Goal: Task Accomplishment & Management: Complete application form

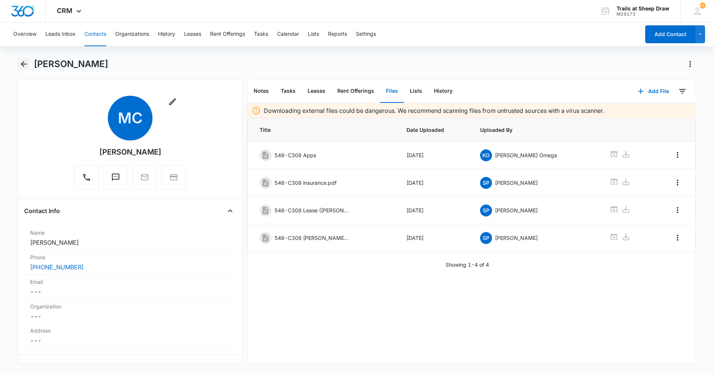
click at [29, 65] on button "Back" at bounding box center [24, 64] width 12 height 12
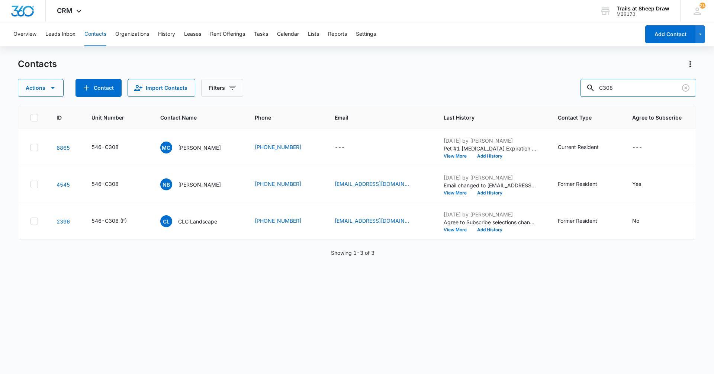
drag, startPoint x: 653, startPoint y: 86, endPoint x: 576, endPoint y: 104, distance: 78.3
click at [576, 104] on div "Contacts Actions Contact Import Contacts Filters C308 ID Unit Number Contact Na…" at bounding box center [357, 215] width 679 height 315
type input "J207"
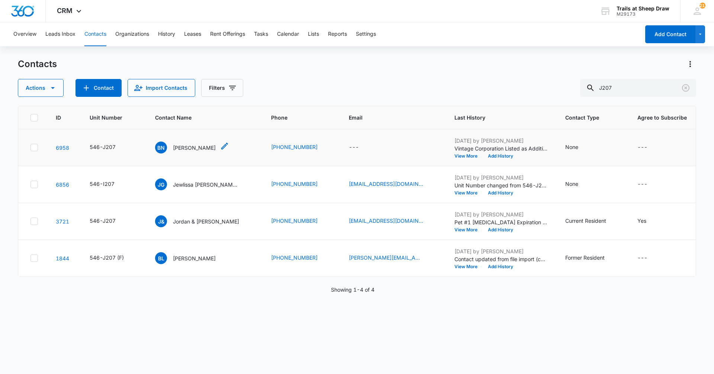
click at [195, 150] on p "[PERSON_NAME]" at bounding box center [194, 148] width 43 height 8
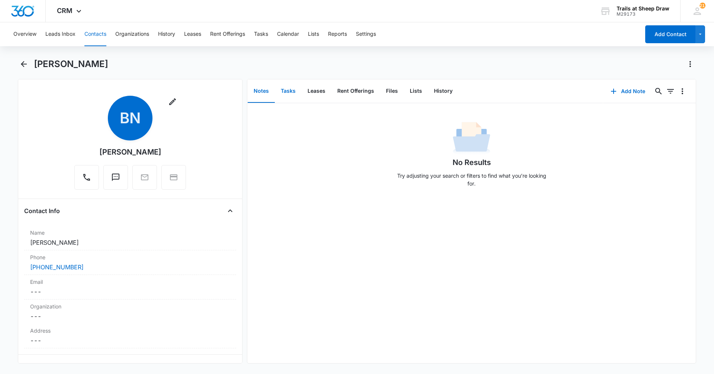
click at [282, 91] on button "Tasks" at bounding box center [288, 91] width 27 height 23
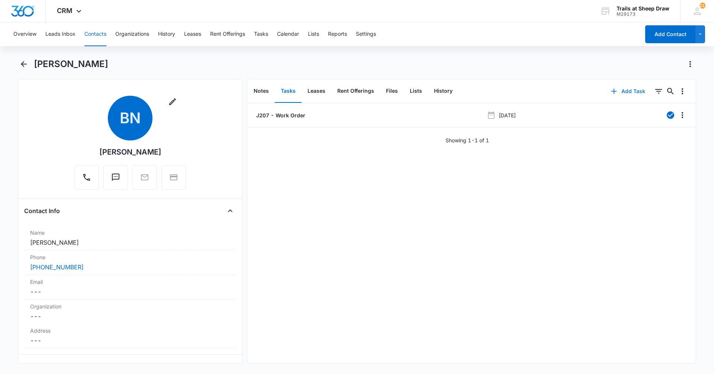
click at [619, 90] on button "Add Task" at bounding box center [628, 91] width 49 height 18
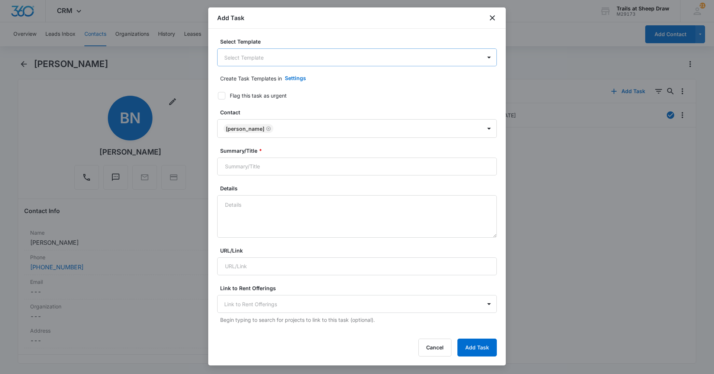
click at [244, 55] on body "CRM Apps Reputation Websites Forms CRM Email Social Content Ads Intelligence Fi…" at bounding box center [357, 187] width 714 height 374
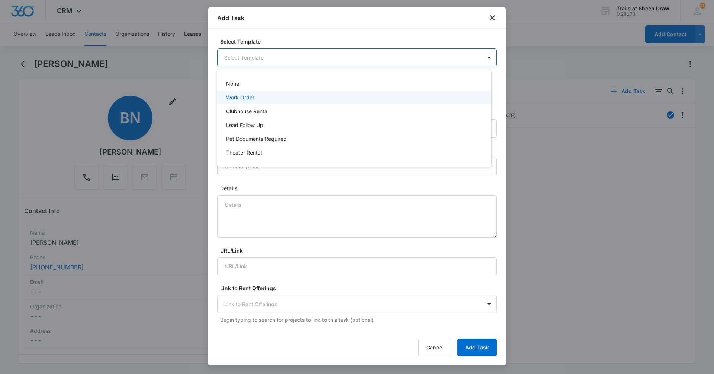
click at [252, 97] on p "Work Order" at bounding box center [240, 97] width 28 height 8
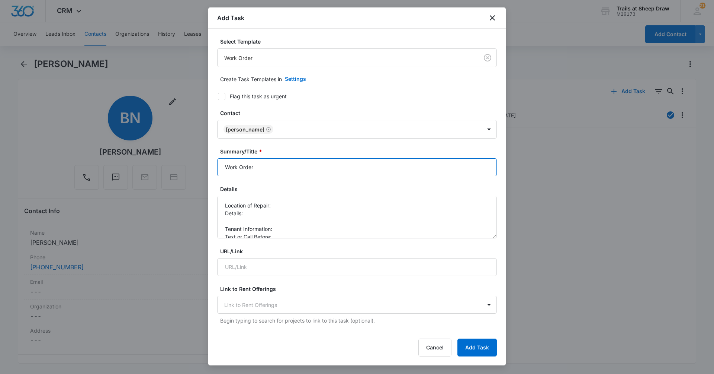
click at [222, 168] on input "Work Order" at bounding box center [357, 167] width 280 height 18
type input "J207 - Work Order"
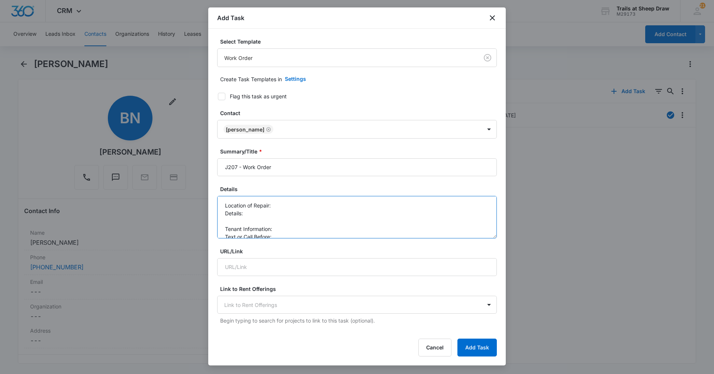
click at [306, 204] on textarea "Location of Repair: Details: Tenant Information: Text or Call Before:" at bounding box center [357, 217] width 280 height 42
click at [294, 211] on textarea "Location of Repair: Kitchen, hot water Details: Tenant Information: Text or Cal…" at bounding box center [357, 217] width 280 height 42
click at [302, 221] on textarea "Location of Repair: Kitchen, hot water Details: Tenant is missing 2 buckets on …" at bounding box center [357, 217] width 280 height 42
click at [302, 228] on textarea "Location of Repair: Kitchen, hot water Details: Tenant is missing 2 buckets on …" at bounding box center [357, 217] width 280 height 42
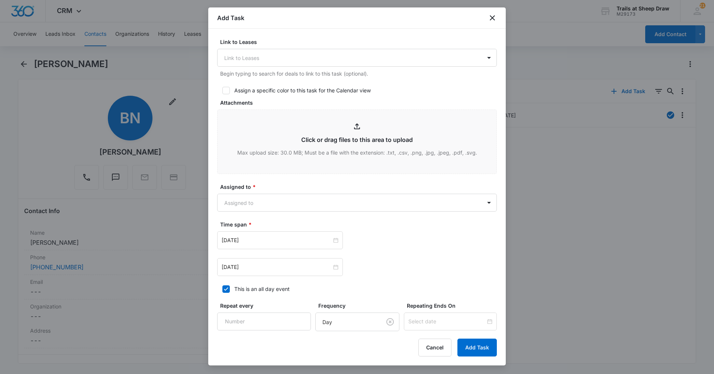
scroll to position [367, 0]
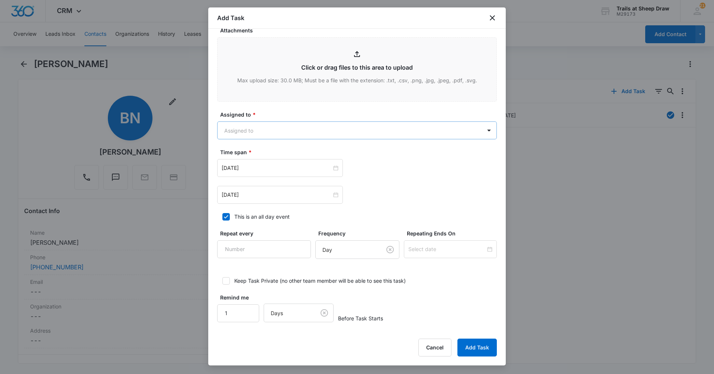
type textarea "Location of Repair: Kitchen, hot water Details: Tenant is missing 2 buckets on …"
click at [277, 127] on body "CRM Apps Reputation Websites Forms CRM Email Social Content Ads Intelligence Fi…" at bounding box center [357, 187] width 714 height 374
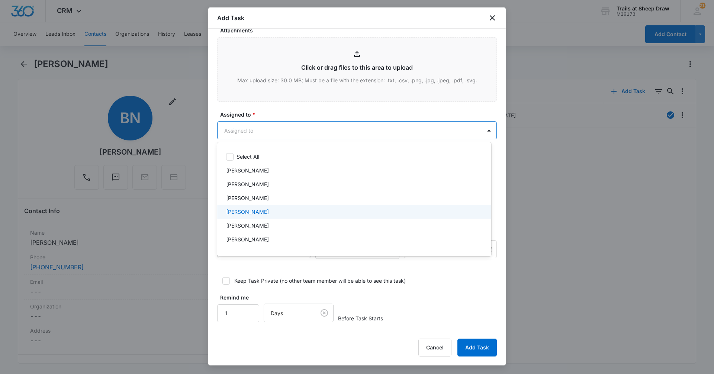
click at [258, 217] on div "[PERSON_NAME]" at bounding box center [354, 212] width 274 height 14
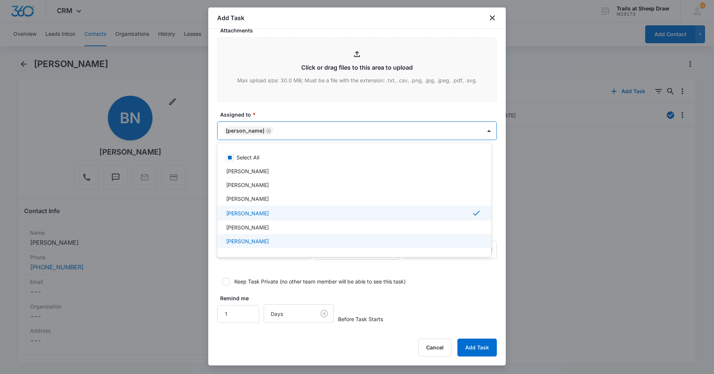
click at [259, 240] on p "[PERSON_NAME]" at bounding box center [247, 241] width 43 height 8
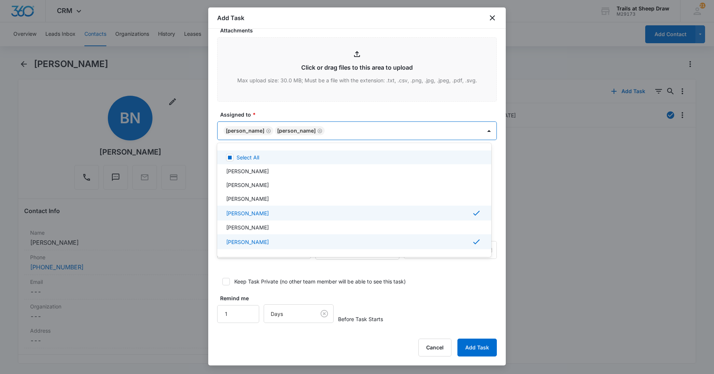
click at [287, 113] on div at bounding box center [357, 187] width 714 height 374
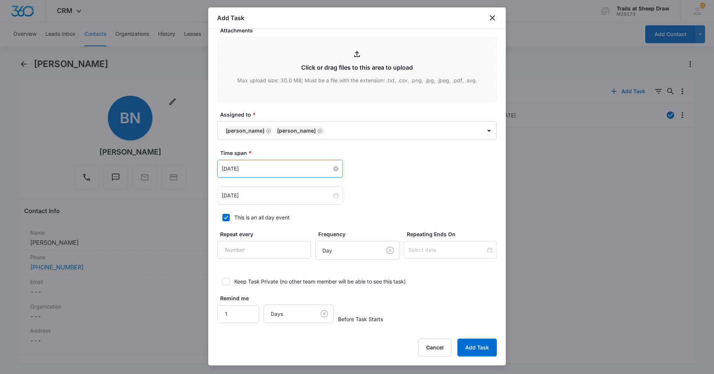
click at [271, 172] on input "[DATE]" at bounding box center [277, 168] width 110 height 8
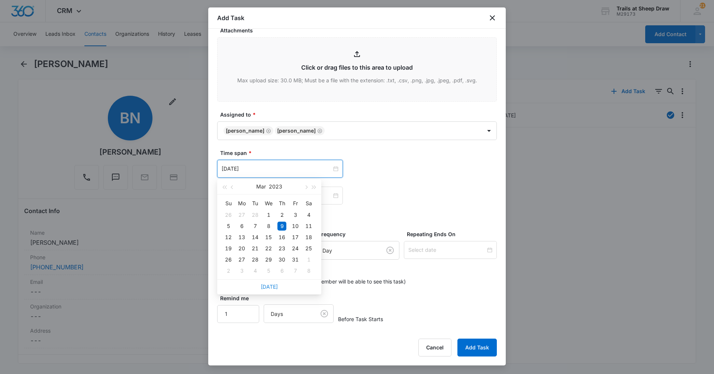
click at [268, 287] on link "[DATE]" at bounding box center [269, 286] width 17 height 6
type input "[DATE]"
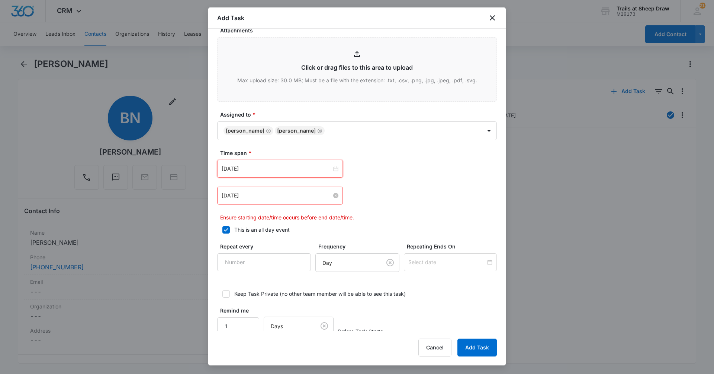
click at [263, 198] on input "[DATE]" at bounding box center [277, 195] width 110 height 8
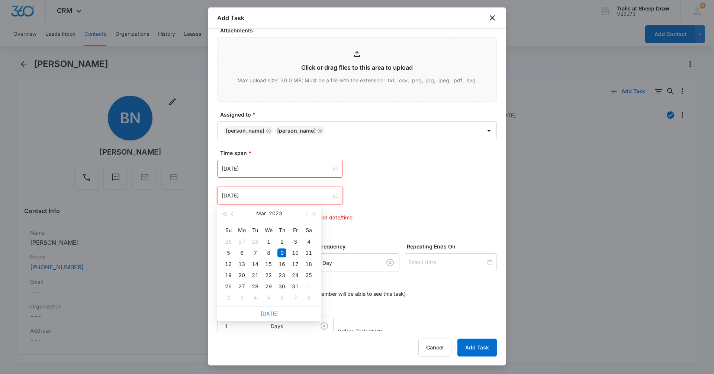
click at [268, 312] on link "[DATE]" at bounding box center [269, 313] width 17 height 6
type input "[DATE]"
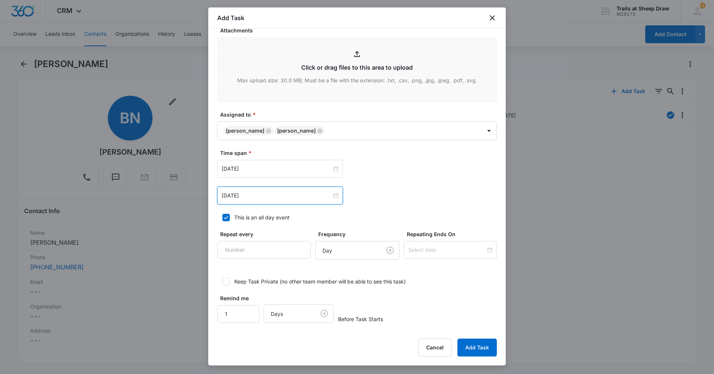
click at [370, 178] on div "[DATE] [DATE] Su Mo Tu We Th Fr Sa 27 28 29 30 31 1 2 3 4 5 6 7 8 9 10 11 12 13…" at bounding box center [357, 182] width 280 height 45
click at [467, 350] on button "Add Task" at bounding box center [477, 347] width 39 height 18
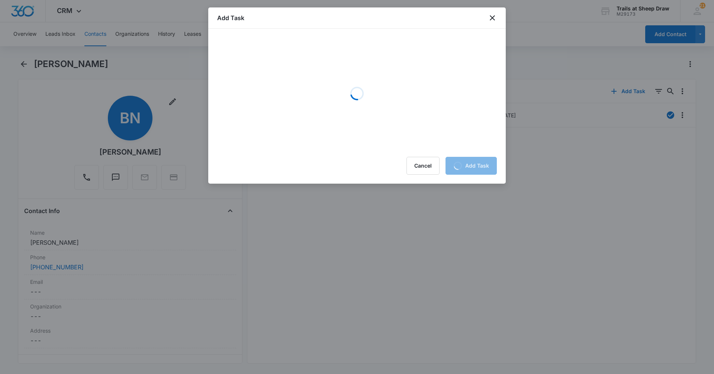
scroll to position [0, 0]
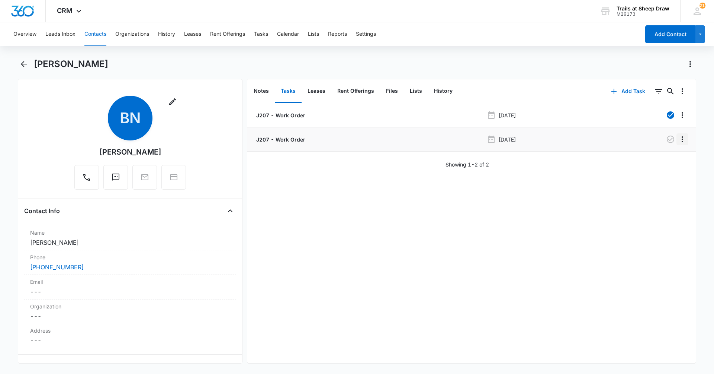
click at [678, 143] on icon "Overflow Menu" at bounding box center [682, 139] width 9 height 9
click at [661, 158] on div "Edit" at bounding box center [657, 159] width 16 height 5
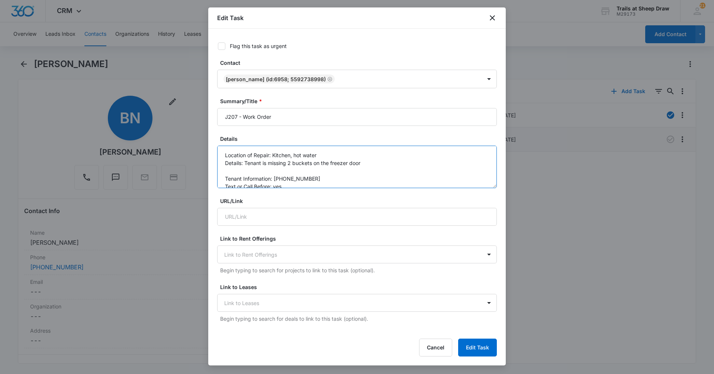
click at [379, 166] on textarea "Location of Repair: Kitchen, hot water Details: Tenant is missing 2 buckets on …" at bounding box center [357, 166] width 280 height 42
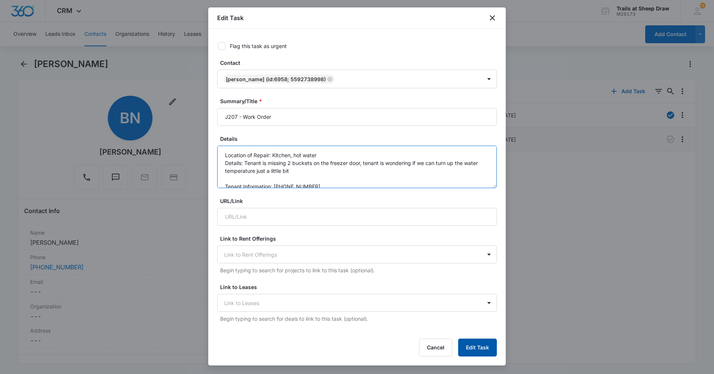
type textarea "Location of Repair: Kitchen, hot water Details: Tenant is missing 2 buckets on …"
click at [489, 352] on button "Edit Task" at bounding box center [477, 347] width 39 height 18
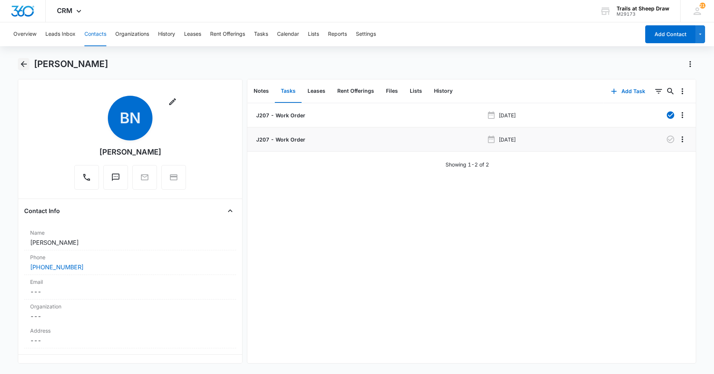
click at [22, 64] on icon "Back" at bounding box center [24, 64] width 6 height 6
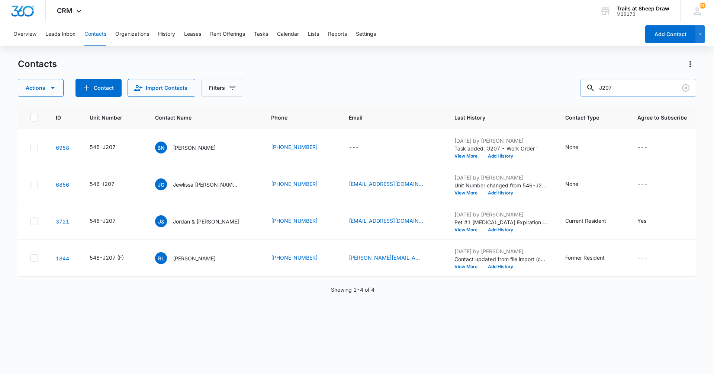
click at [633, 86] on input "J207" at bounding box center [638, 88] width 116 height 18
type input "M308"
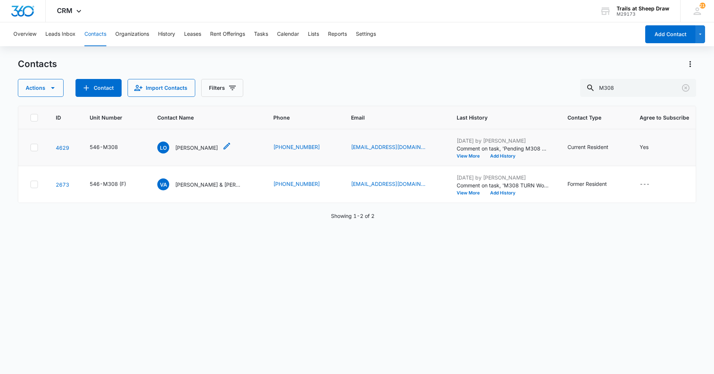
click at [193, 147] on p "[PERSON_NAME]" at bounding box center [196, 148] width 43 height 8
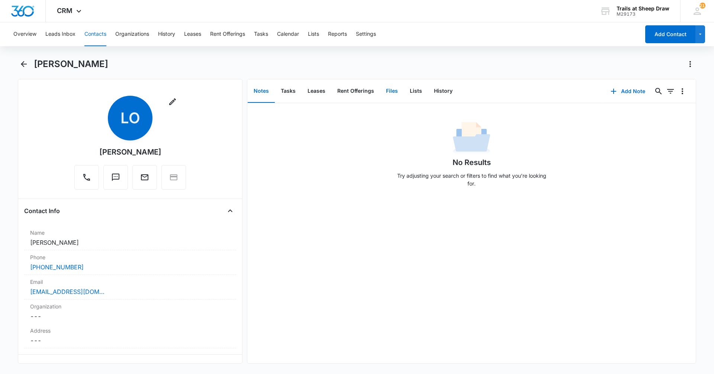
click at [390, 95] on button "Files" at bounding box center [392, 91] width 24 height 23
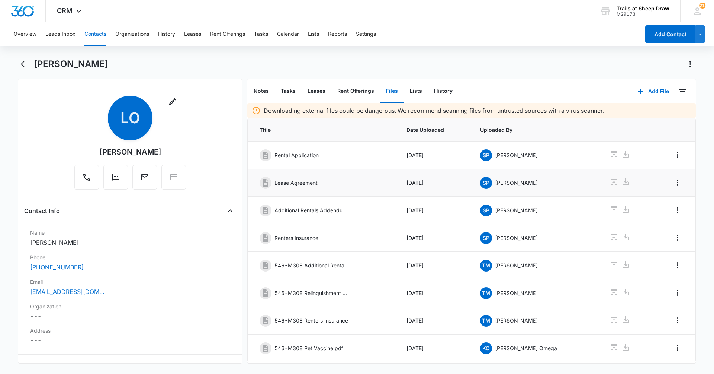
scroll to position [21, 0]
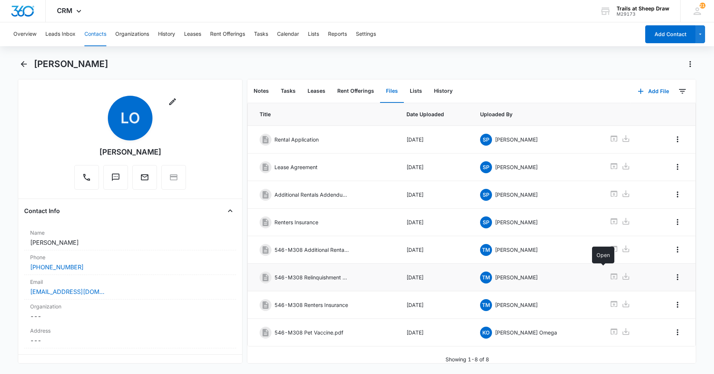
click at [610, 275] on link at bounding box center [614, 277] width 9 height 11
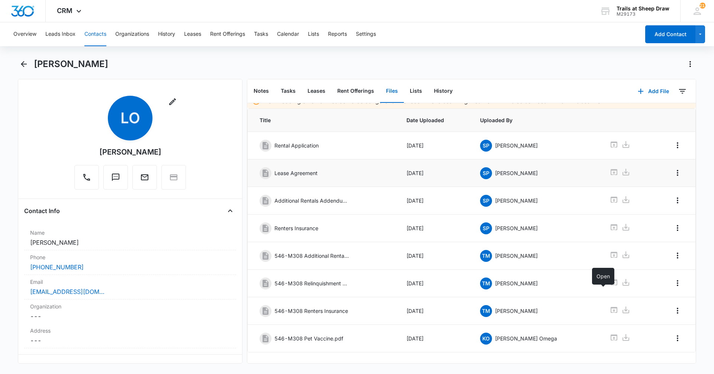
scroll to position [0, 0]
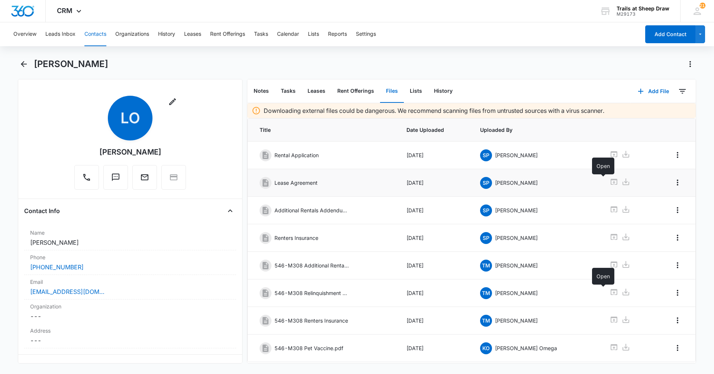
click at [610, 181] on icon at bounding box center [614, 181] width 9 height 9
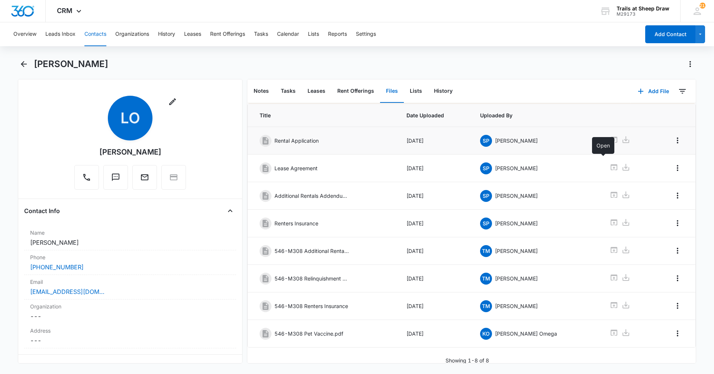
scroll to position [21, 0]
